Goal: Task Accomplishment & Management: Complete application form

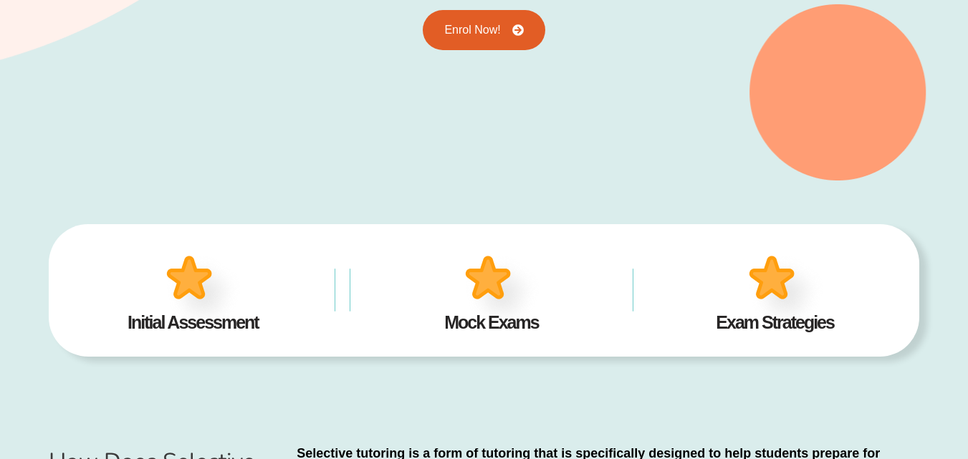
scroll to position [60, 0]
